Goal: Transaction & Acquisition: Purchase product/service

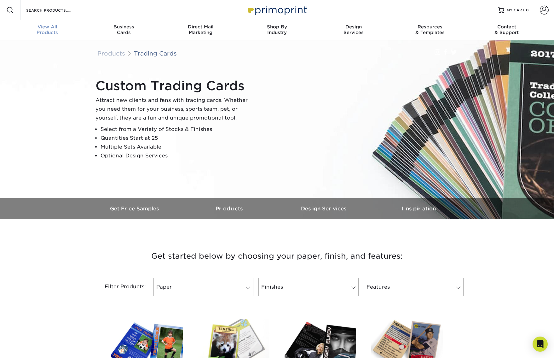
click at [59, 29] on span "View All" at bounding box center [47, 27] width 77 height 6
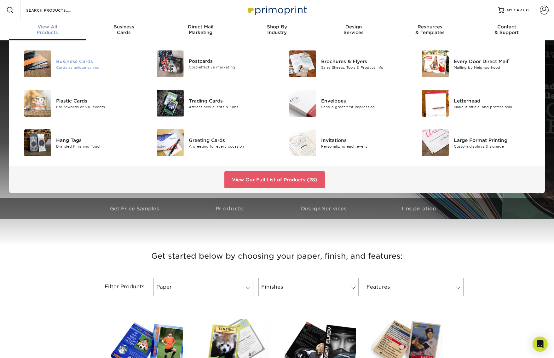
click at [64, 63] on div "Business Cards" at bounding box center [98, 61] width 84 height 7
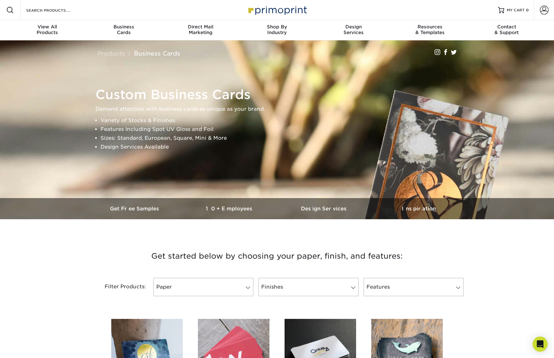
scroll to position [170, 0]
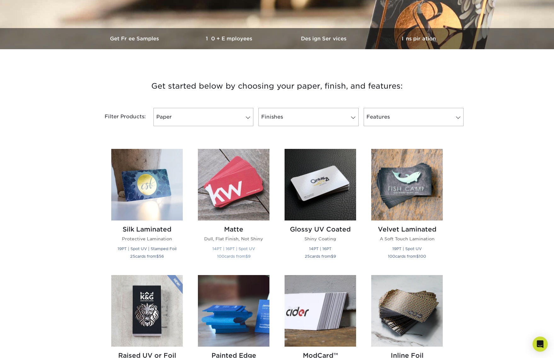
click at [237, 198] on img at bounding box center [234, 185] width 72 height 72
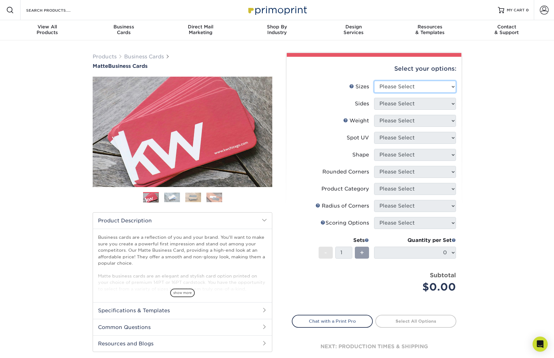
click at [401, 87] on select "Please Select 1.5" x 3.5" - Mini 1.75" x 3.5" - Mini 2" x 2" - Square 2" x 3" -…" at bounding box center [415, 87] width 82 height 12
select select "2.00x3.50"
click at [374, 81] on select "Please Select 1.5" x 3.5" - Mini 1.75" x 3.5" - Mini 2" x 2" - Square 2" x 3" -…" at bounding box center [415, 87] width 82 height 12
click at [390, 108] on select "Please Select Print Both Sides Print Front Only" at bounding box center [415, 104] width 82 height 12
select select "13abbda7-1d64-4f25-8bb2-c179b224825d"
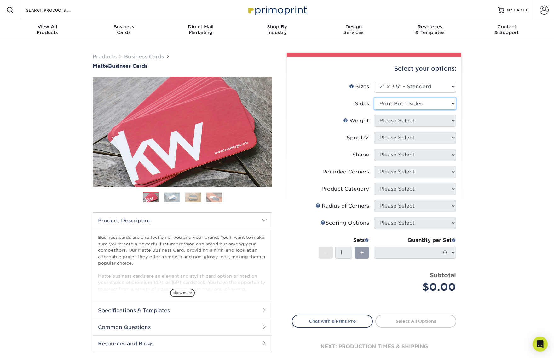
click at [374, 98] on select "Please Select Print Both Sides Print Front Only" at bounding box center [415, 104] width 82 height 12
click at [387, 123] on select "Please Select 16PT 14PT" at bounding box center [415, 121] width 82 height 12
select select "14PT"
click at [374, 115] on select "Please Select 16PT 14PT" at bounding box center [415, 121] width 82 height 12
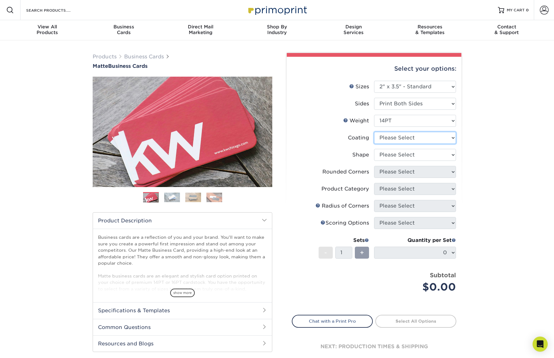
click at [385, 137] on select at bounding box center [415, 138] width 82 height 12
select select "121bb7b5-3b4d-429f-bd8d-bbf80e953313"
click at [374, 132] on select at bounding box center [415, 138] width 82 height 12
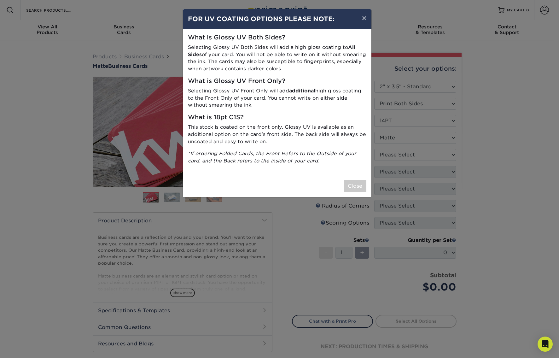
click at [360, 179] on div "Close" at bounding box center [277, 186] width 189 height 22
click at [357, 188] on button "Close" at bounding box center [355, 186] width 23 height 12
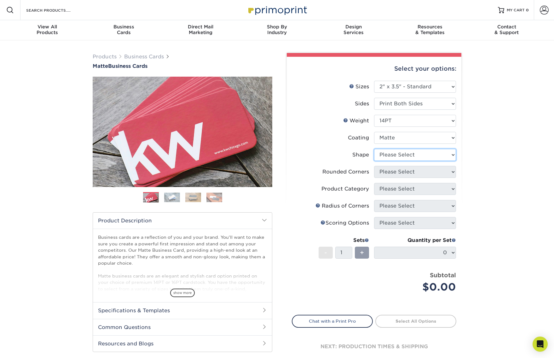
click at [380, 157] on select "Please Select Standard" at bounding box center [415, 155] width 82 height 12
select select "standard"
click at [374, 149] on select "Please Select Standard" at bounding box center [415, 155] width 82 height 12
click at [381, 171] on select "Please Select Yes - Round 2 Corners Yes - Round 4 Corners No" at bounding box center [415, 172] width 82 height 12
select select "0"
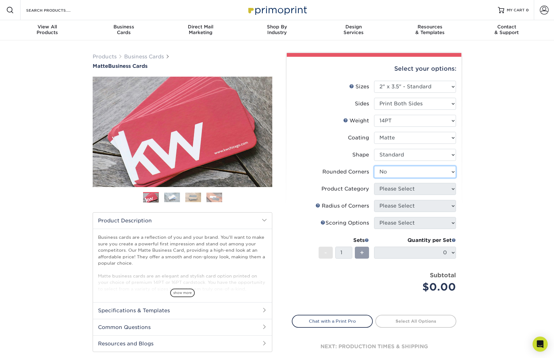
click at [374, 166] on select "Please Select Yes - Round 2 Corners Yes - Round 4 Corners No" at bounding box center [415, 172] width 82 height 12
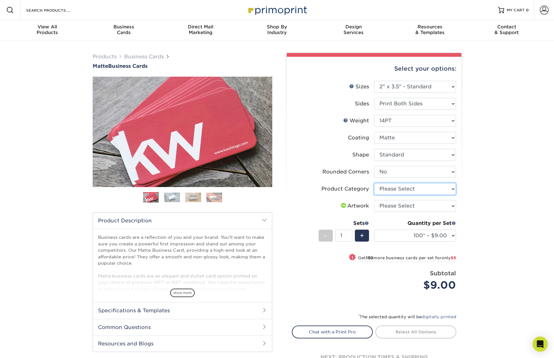
click at [386, 191] on select "Please Select Business Cards" at bounding box center [415, 189] width 82 height 12
select select "3b5148f1-0588-4f88-a218-97bcfdce65c1"
click at [374, 183] on select "Please Select Business Cards" at bounding box center [415, 189] width 82 height 12
click at [389, 208] on select "Please Select I will upload files I need a design - $100" at bounding box center [415, 206] width 82 height 12
select select "upload"
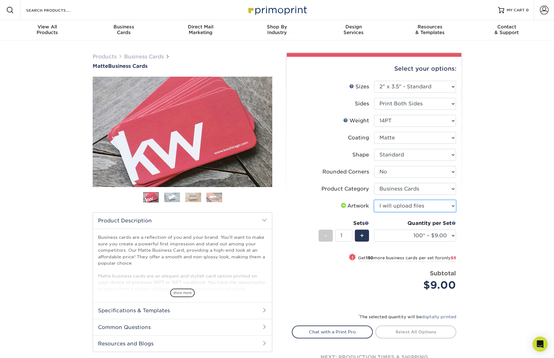
click at [374, 200] on select "Please Select I will upload files I need a design - $100" at bounding box center [415, 206] width 82 height 12
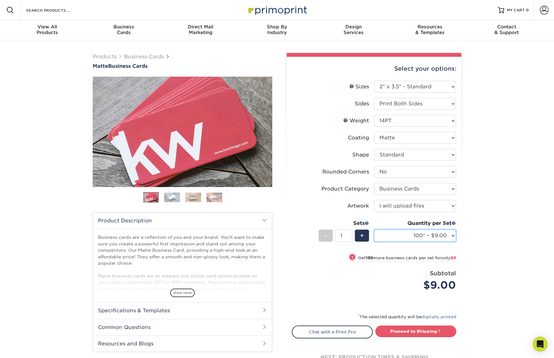
click at [454, 237] on select "100* – $9.00 250* – $17.00 500 – $33.00 1000 – $42.00 2500 – $75.00 5000 – $143…" at bounding box center [415, 236] width 82 height 12
select select "500 – $33.00"
click at [374, 230] on select "100* – $9.00 250* – $17.00 500 – $33.00 1000 – $42.00 2500 – $75.00 5000 – $143…" at bounding box center [415, 236] width 82 height 12
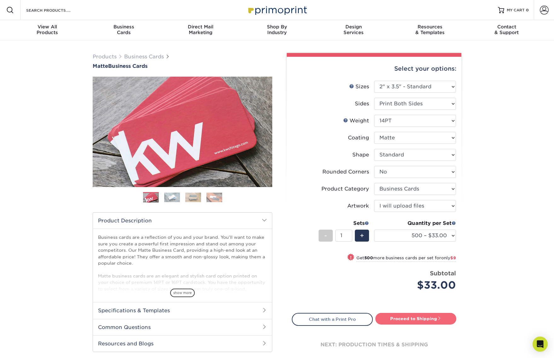
click at [403, 317] on link "Proceed to Shipping" at bounding box center [416, 318] width 81 height 11
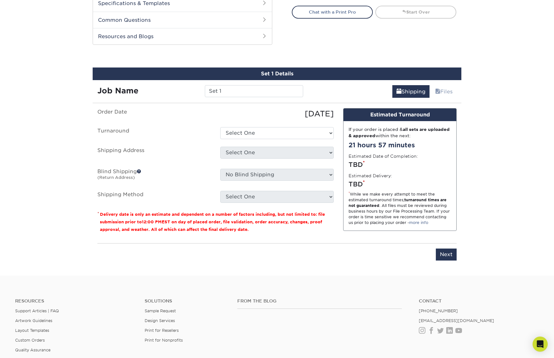
scroll to position [330, 0]
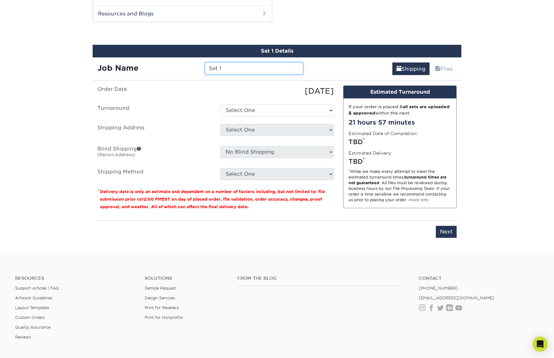
click at [231, 68] on input "Set 1" at bounding box center [254, 68] width 98 height 12
type input "Science Questions"
click at [282, 109] on select "Select One 2-4 Business Days 2 Day Next Business Day" at bounding box center [277, 110] width 114 height 12
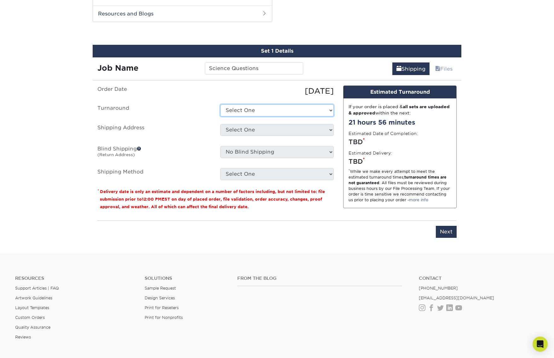
select select "4593e6bc-33d2-4cf1-a66b-d77e9d82a3cc"
click at [220, 104] on select "Select One 2-4 Business Days 2 Day Next Business Day" at bounding box center [277, 110] width 114 height 12
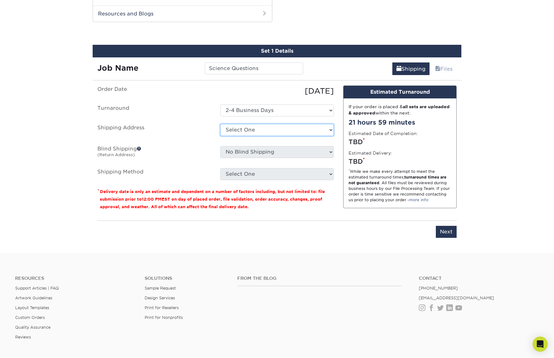
click at [234, 127] on select "Select One + Add New Address - Login" at bounding box center [277, 130] width 114 height 12
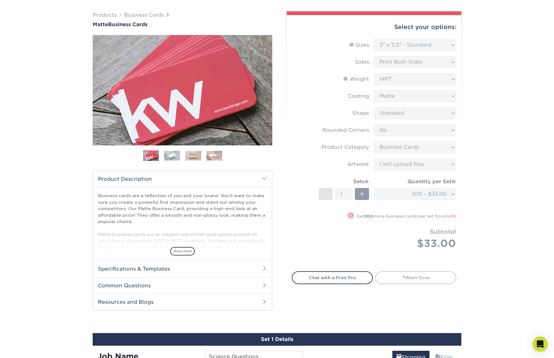
scroll to position [0, 0]
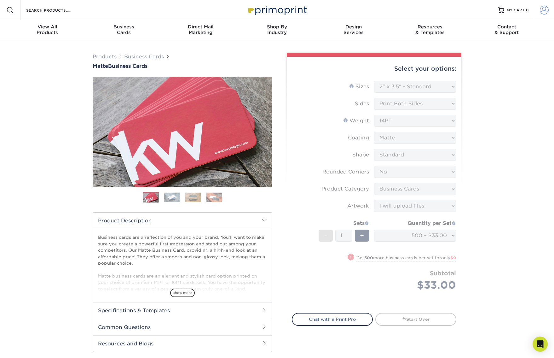
click at [546, 13] on span at bounding box center [544, 10] width 9 height 9
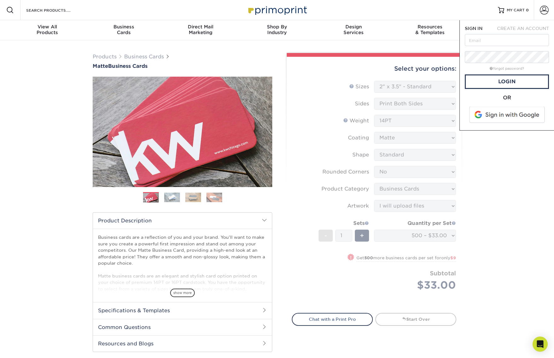
click at [479, 188] on div "Products Business Cards Matte Business Cards Previous Next 100 $ 9" at bounding box center [277, 311] width 554 height 542
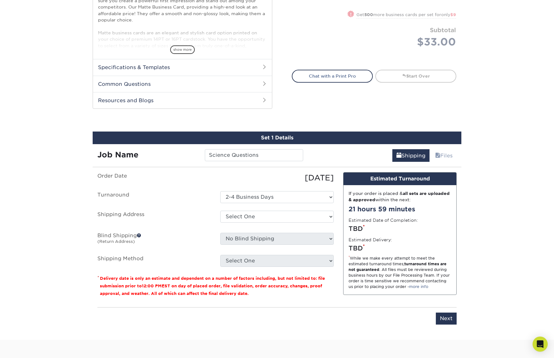
scroll to position [308, 0]
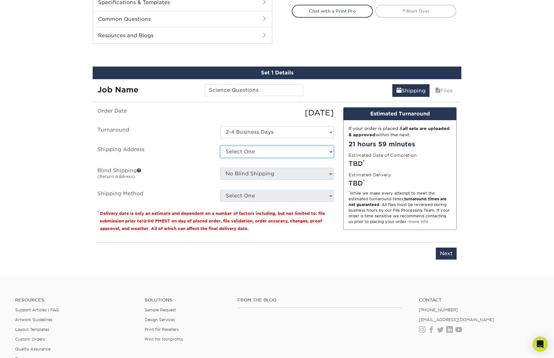
click at [231, 154] on select "Select One + Add New Address - Login" at bounding box center [277, 152] width 114 height 12
click at [220, 158] on select "Select One + Add New Address - Login" at bounding box center [277, 152] width 114 height 12
select select "-1"
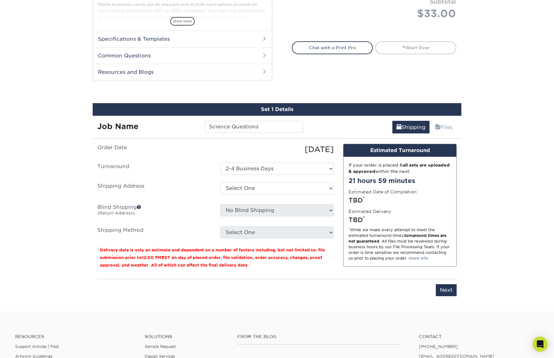
scroll to position [0, 0]
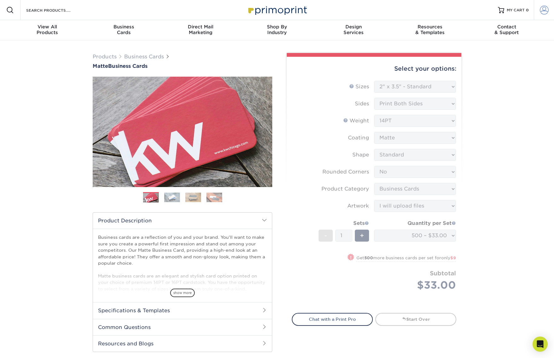
click at [541, 11] on span at bounding box center [544, 10] width 9 height 9
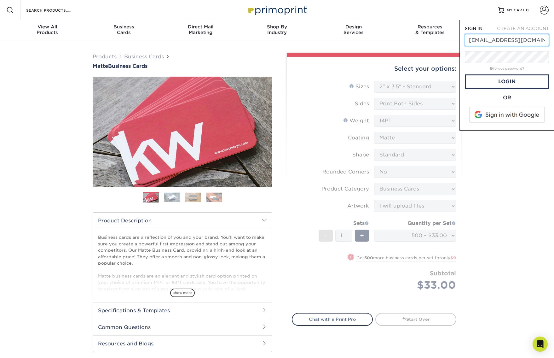
type input "design@cosi.org"
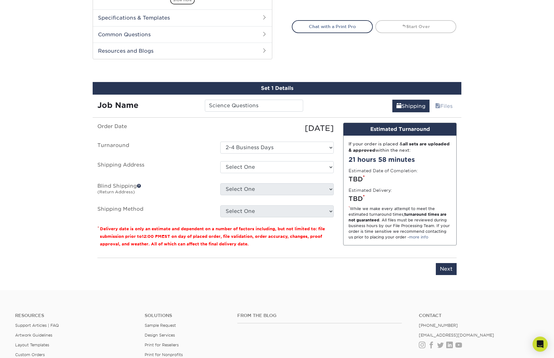
scroll to position [325, 0]
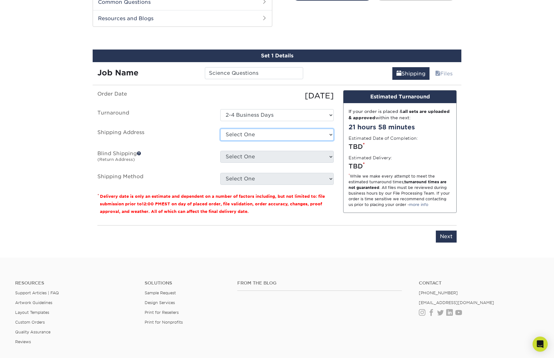
click at [269, 136] on select "Select One 333 W BROAD ST, COLUMBUS, OH 333 W BROAD ST, COLUMBUS, OH 2246 CITYG…" at bounding box center [277, 135] width 114 height 12
select select "138925"
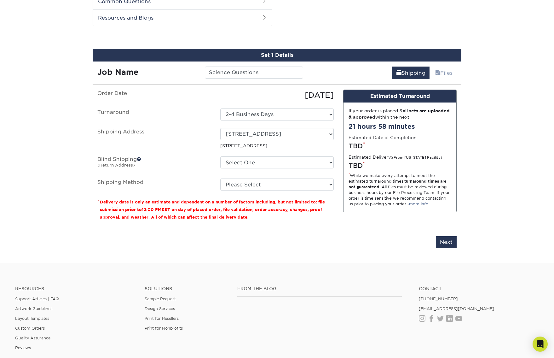
scroll to position [318, 0]
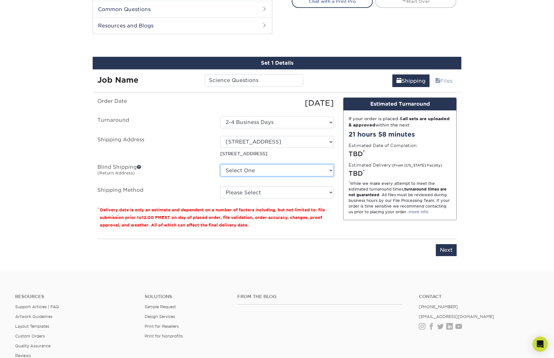
click at [314, 167] on select "Select One 333 W BROAD ST, COLUMBUS, OH 333 W BROAD ST, COLUMBUS, OH 2246 CITYG…" at bounding box center [277, 170] width 114 height 12
click at [246, 193] on select "Please Select Ground Shipping (+$8.96) 3 Day Shipping Service (+$15.34) 2 Day A…" at bounding box center [277, 192] width 114 height 12
click at [261, 170] on select "Select One 333 W BROAD ST, COLUMBUS, OH 333 W BROAD ST, COLUMBUS, OH 2246 CITYG…" at bounding box center [277, 170] width 114 height 12
click at [249, 188] on select "Please Select Ground Shipping (+$8.96) 3 Day Shipping Service (+$15.34) 2 Day A…" at bounding box center [277, 192] width 114 height 12
select select "03"
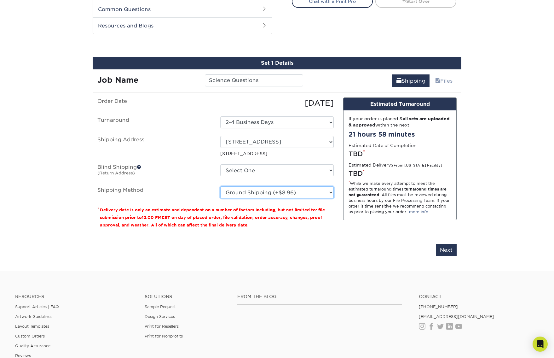
click at [220, 186] on select "Please Select Ground Shipping (+$8.96) 3 Day Shipping Service (+$15.34) 2 Day A…" at bounding box center [277, 192] width 114 height 12
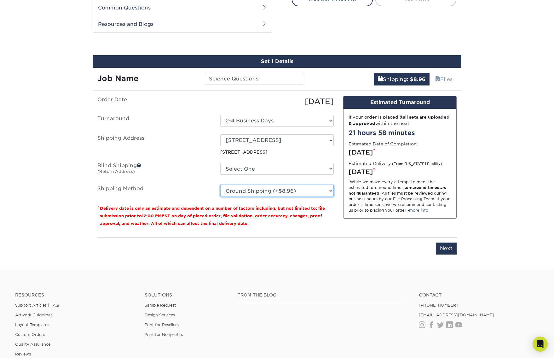
scroll to position [352, 0]
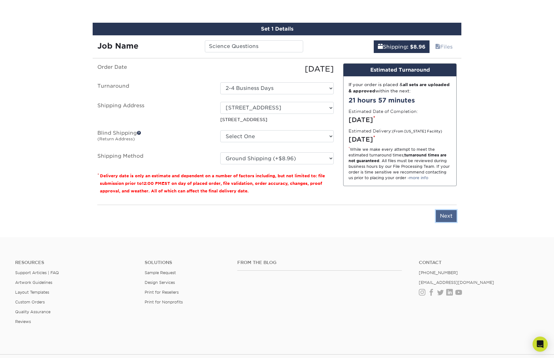
click at [449, 212] on input "Next" at bounding box center [446, 216] width 21 height 12
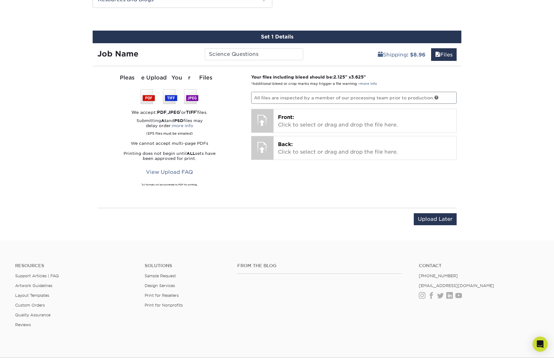
scroll to position [340, 0]
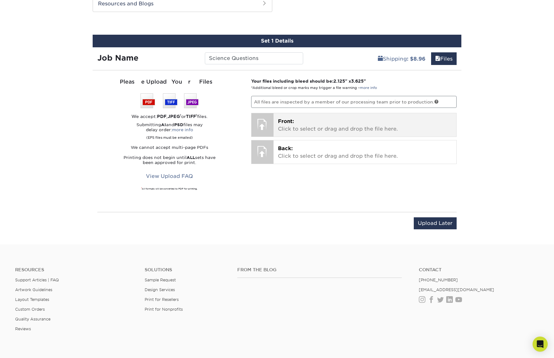
click at [313, 119] on p "Front: Click to select or drag and drop the file here." at bounding box center [365, 125] width 174 height 15
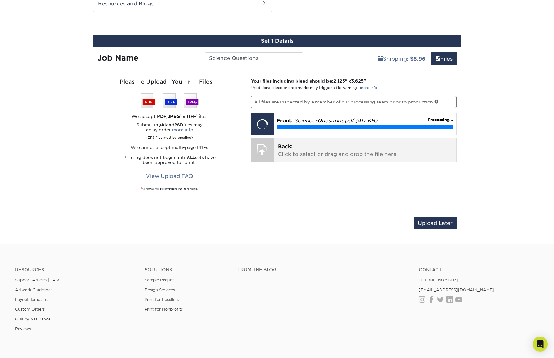
click at [285, 150] on p "Back: Click to select or drag and drop the file here." at bounding box center [365, 150] width 174 height 15
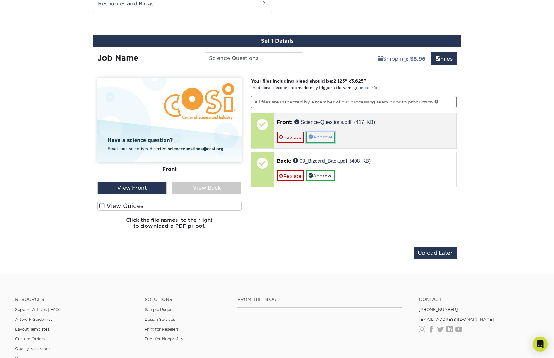
click at [326, 137] on link "Approve" at bounding box center [321, 137] width 29 height 11
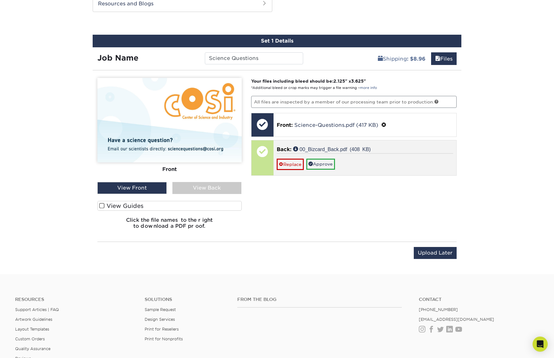
click at [370, 155] on div "Replace Approve" at bounding box center [365, 161] width 177 height 16
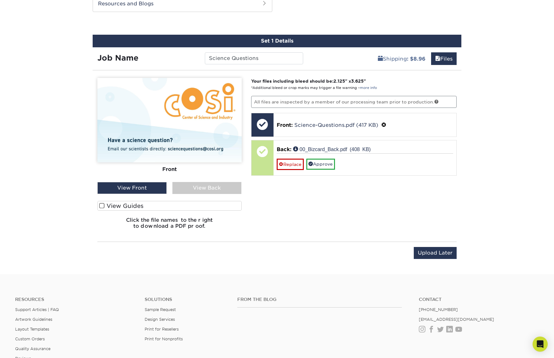
click at [152, 189] on div "View Front" at bounding box center [131, 188] width 69 height 12
click at [197, 188] on div "View Back" at bounding box center [206, 188] width 69 height 12
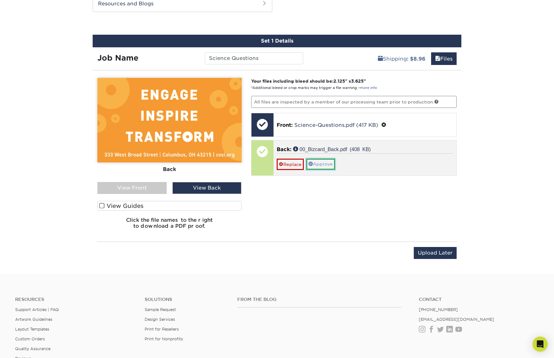
click at [315, 164] on link "Approve" at bounding box center [321, 164] width 29 height 11
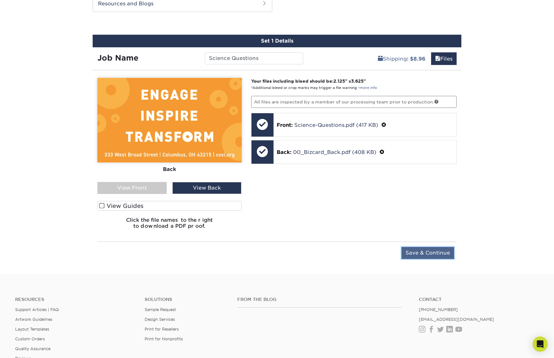
click at [438, 251] on input "Save & Continue" at bounding box center [428, 253] width 53 height 12
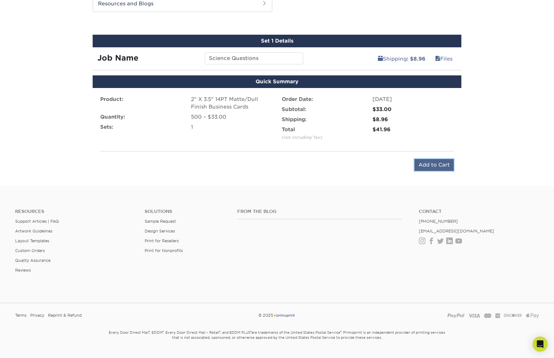
click at [447, 162] on input "Add to Cart" at bounding box center [434, 165] width 39 height 12
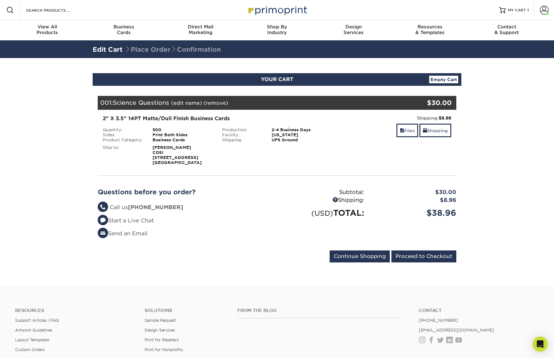
click at [182, 155] on div "Katie Feltz COSI 333 W Broad St Columbus, OH 43215" at bounding box center [183, 155] width 70 height 20
click at [165, 148] on strong "Katie Feltz COSI 333 W Broad St Columbus, OH 43215" at bounding box center [177, 155] width 49 height 20
click at [163, 158] on strong "Katie Feltz COSI 333 W Broad St Columbus, OH 43215" at bounding box center [177, 155] width 49 height 20
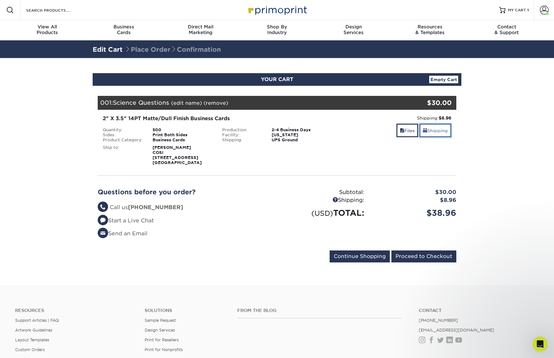
click at [429, 133] on link "Shipping" at bounding box center [436, 131] width 32 height 14
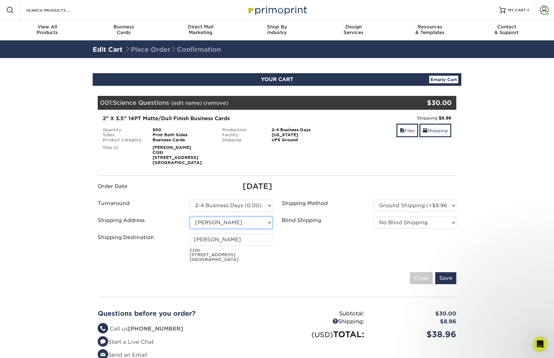
click at [266, 220] on select "Select One Alyssa Daugherty Anna Trankina Hopkins Printing Isabelle Kroeker Kat…" at bounding box center [231, 223] width 83 height 12
select select "257159"
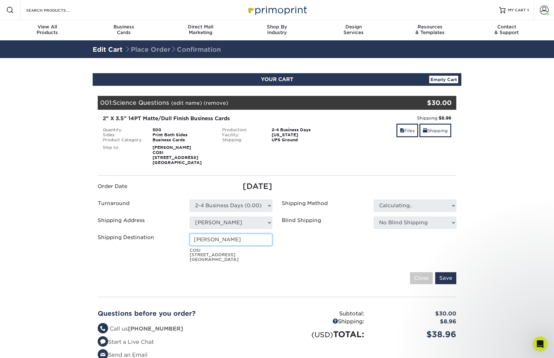
click at [269, 241] on input "[PERSON_NAME]" at bounding box center [231, 240] width 83 height 12
click at [274, 241] on div "Katie Feltz COSI 333 W Broad St Columbus, OH 43215" at bounding box center [231, 248] width 92 height 28
click at [266, 242] on input "[PERSON_NAME]" at bounding box center [231, 240] width 83 height 12
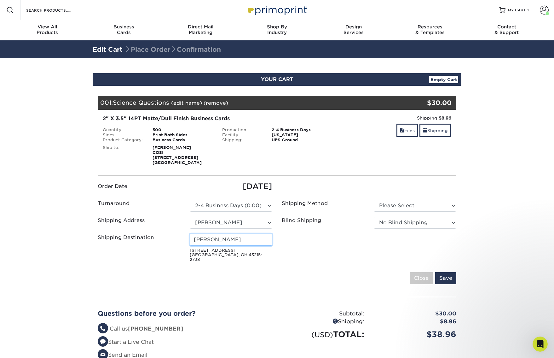
type input "[PERSON_NAME]"
click at [349, 237] on ul "Order Date 09/22/2025 Turnaround Please Select Select One" at bounding box center [277, 223] width 368 height 84
click at [411, 202] on select "Please Select Ground Shipping (+$8.96) 3 Day Shipping Service (+$15.34)" at bounding box center [415, 206] width 83 height 12
select select "03"
click at [374, 200] on select "Please Select Ground Shipping (+$8.96) 3 Day Shipping Service (+$15.34)" at bounding box center [415, 206] width 83 height 12
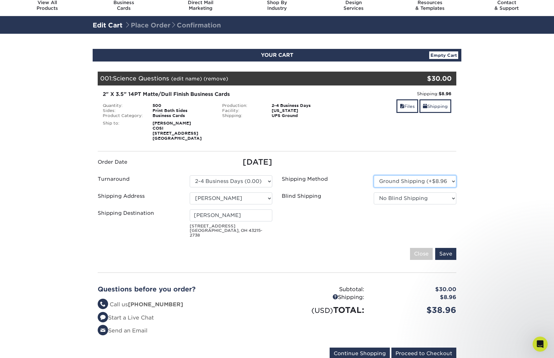
scroll to position [28, 0]
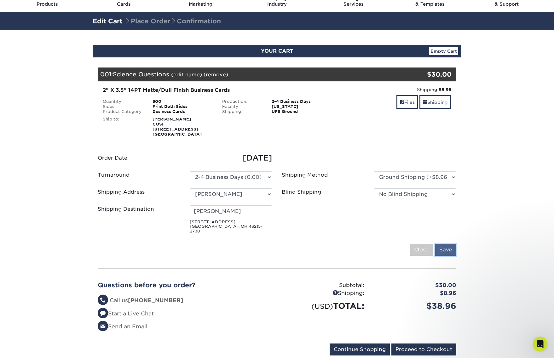
click at [444, 246] on input "Save" at bounding box center [446, 250] width 21 height 12
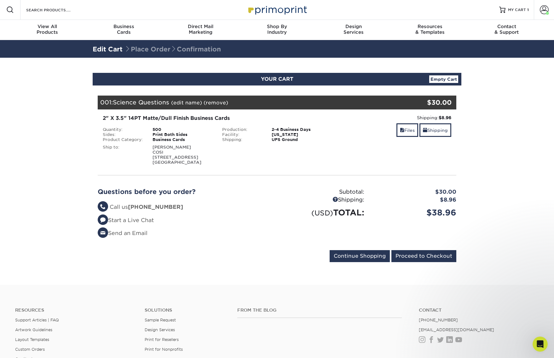
scroll to position [0, 0]
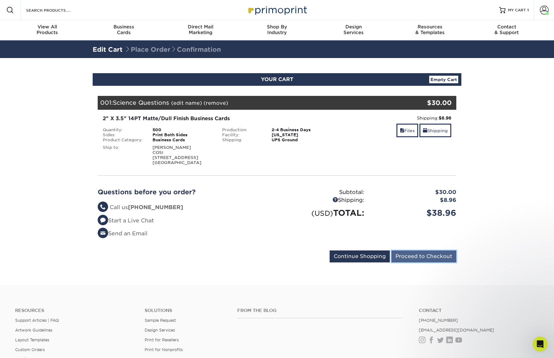
click at [415, 254] on input "Proceed to Checkout" at bounding box center [424, 256] width 65 height 12
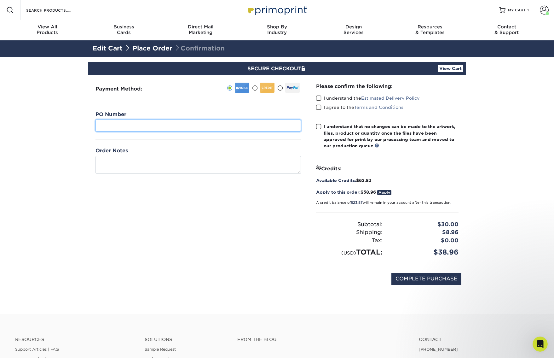
click at [130, 123] on input "text" at bounding box center [199, 126] width 206 height 12
paste input "[CREDIT_CARD_NUMBER]"
type input "[CREDIT_CARD_NUMBER]"
click at [333, 99] on label "I understand the Estimated Delivery Policy" at bounding box center [368, 98] width 104 height 6
click at [0, 0] on input "I understand the Estimated Delivery Policy" at bounding box center [0, 0] width 0 height 0
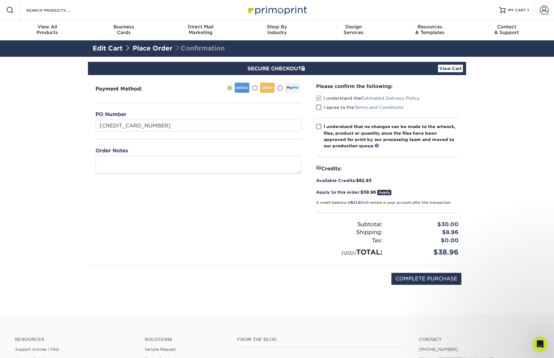
click at [333, 106] on label "I agree to the Terms and Conditions" at bounding box center [359, 107] width 87 height 6
click at [0, 0] on input "I agree to the Terms and Conditions" at bounding box center [0, 0] width 0 height 0
click at [323, 127] on label "I understand that no changes can be made to the artwork, files, product or quan…" at bounding box center [387, 136] width 143 height 26
click at [0, 0] on input "I understand that no changes can be made to the artwork, files, product or quan…" at bounding box center [0, 0] width 0 height 0
click at [412, 277] on input "COMPLETE PURCHASE" at bounding box center [427, 279] width 70 height 12
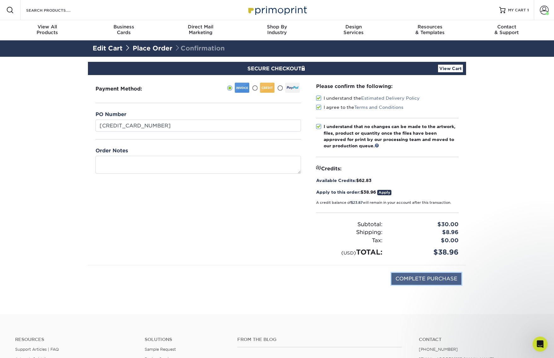
type input "PROCESSING, PLEASE WAIT..."
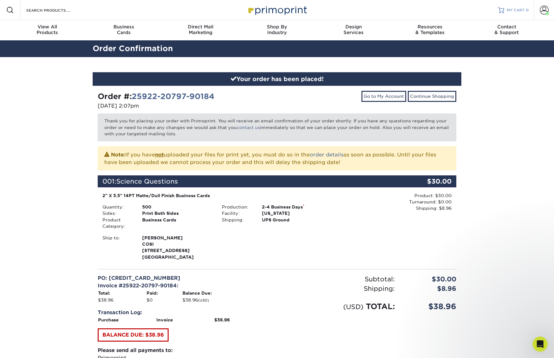
click at [513, 7] on link "MY CART 0" at bounding box center [513, 10] width 31 height 20
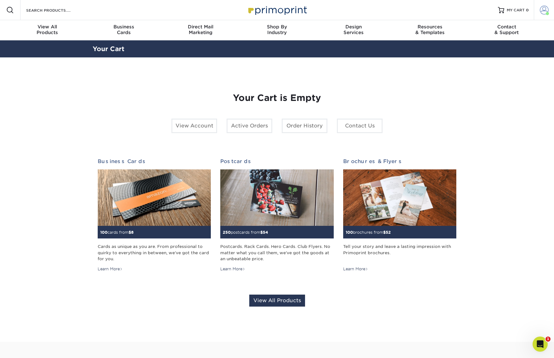
click at [545, 9] on span at bounding box center [544, 10] width 9 height 9
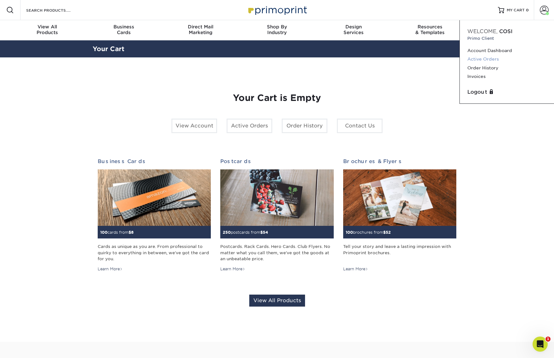
click at [496, 58] on link "Active Orders" at bounding box center [507, 59] width 79 height 9
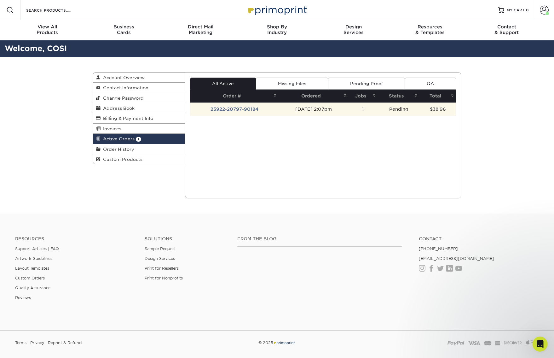
click at [233, 108] on td "25922-20797-90184" at bounding box center [234, 108] width 89 height 13
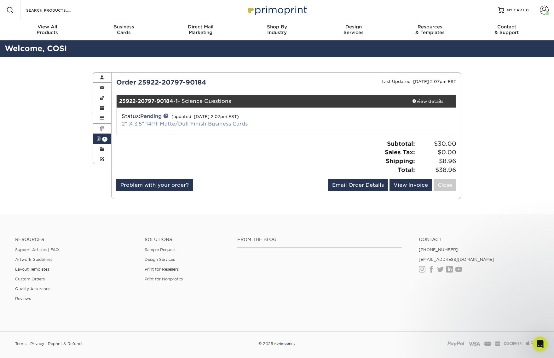
click at [164, 122] on link "2" X 3.5" 14PT Matte/Dull Finish Business Cards" at bounding box center [185, 124] width 126 height 6
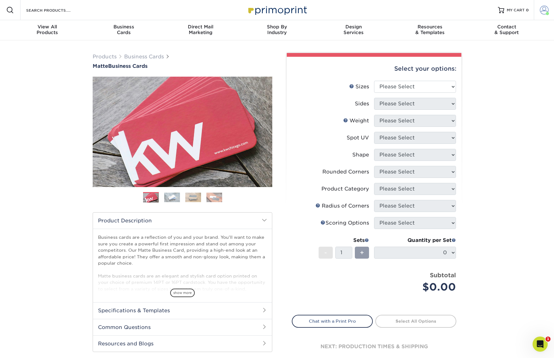
click at [547, 11] on span at bounding box center [544, 10] width 9 height 9
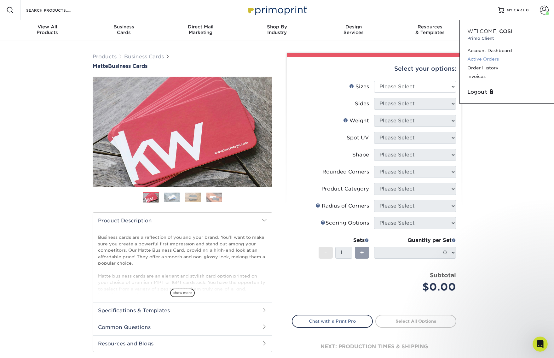
click at [493, 60] on link "Active Orders" at bounding box center [507, 59] width 79 height 9
click at [491, 57] on link "Active Orders" at bounding box center [507, 59] width 79 height 9
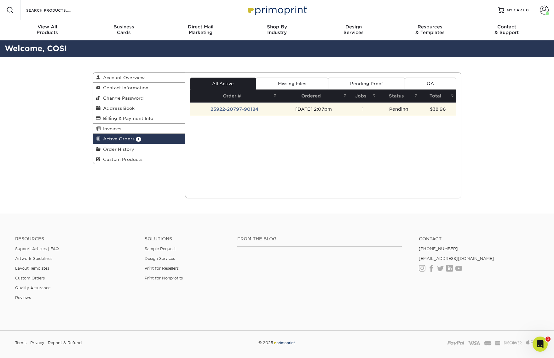
click at [238, 107] on td "25922-20797-90184" at bounding box center [234, 108] width 89 height 13
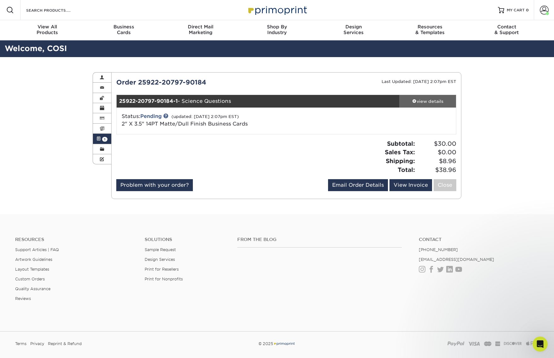
click at [432, 103] on div "view details" at bounding box center [428, 101] width 57 height 6
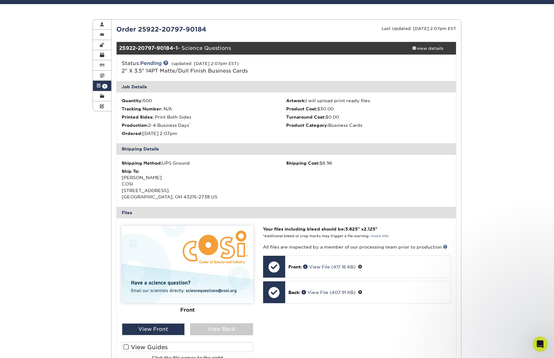
scroll to position [101, 0]
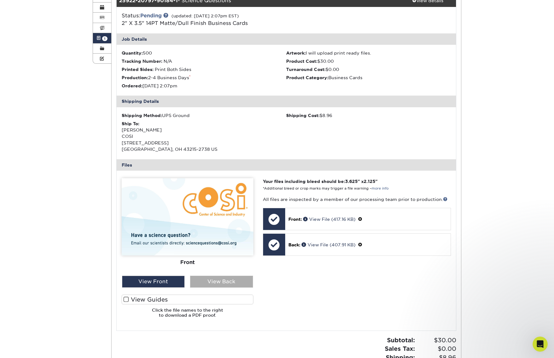
click at [243, 287] on div "View Back" at bounding box center [221, 282] width 63 height 12
